Goal: Information Seeking & Learning: Understand process/instructions

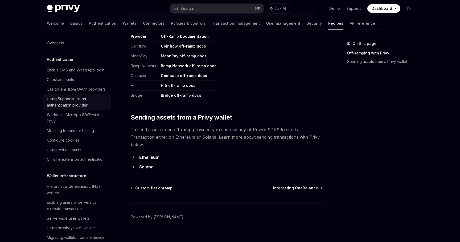
click at [72, 107] on div "Using Supabase as an authentication provider" at bounding box center [77, 102] width 61 height 13
type textarea "*"
